Goal: Find specific page/section: Find specific page/section

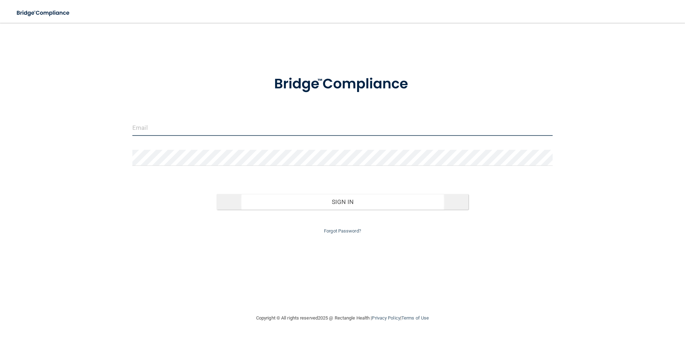
type input "[PERSON_NAME][EMAIL_ADDRESS][DOMAIN_NAME]"
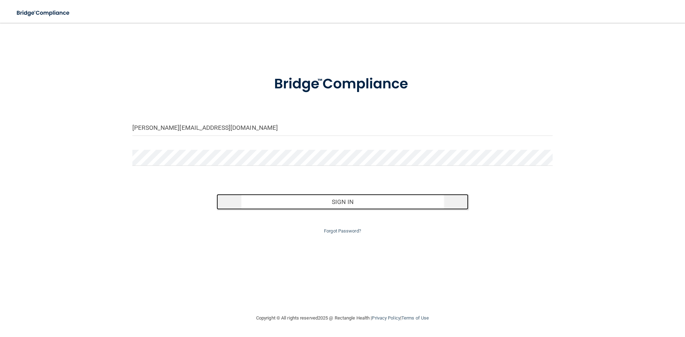
click at [346, 204] on button "Sign In" at bounding box center [342, 202] width 252 height 16
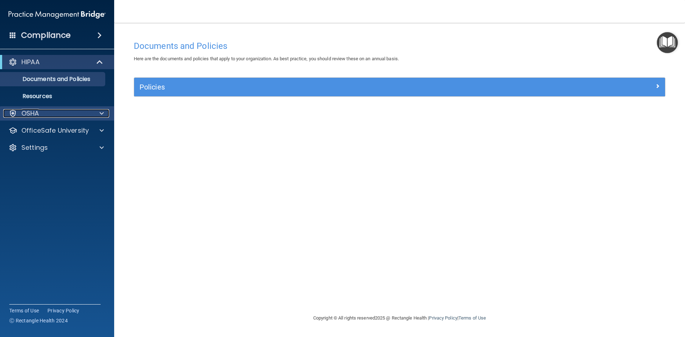
click at [78, 112] on div "OSHA" at bounding box center [47, 113] width 88 height 9
click at [77, 117] on div "OSHA" at bounding box center [47, 113] width 88 height 9
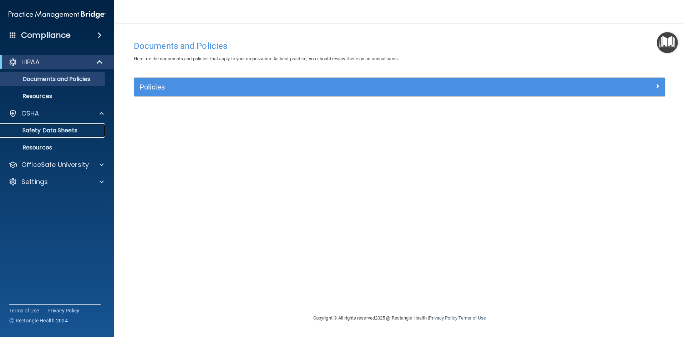
click at [77, 127] on link "Safety Data Sheets" at bounding box center [49, 130] width 112 height 14
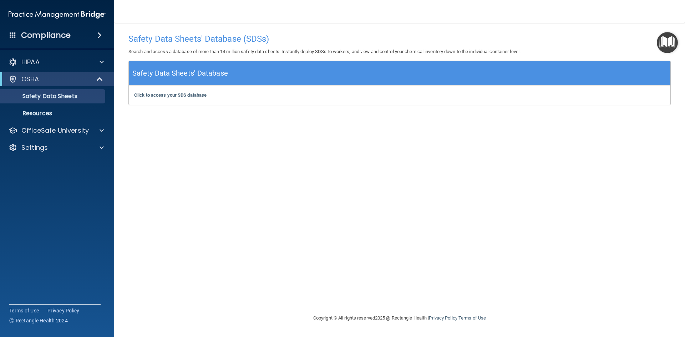
click at [62, 106] on ul "Documents Safety Data Sheets Self-Assessment Injury and Illness Report Resources" at bounding box center [57, 103] width 129 height 34
click at [62, 108] on link "Resources" at bounding box center [49, 113] width 112 height 14
